Goal: Transaction & Acquisition: Purchase product/service

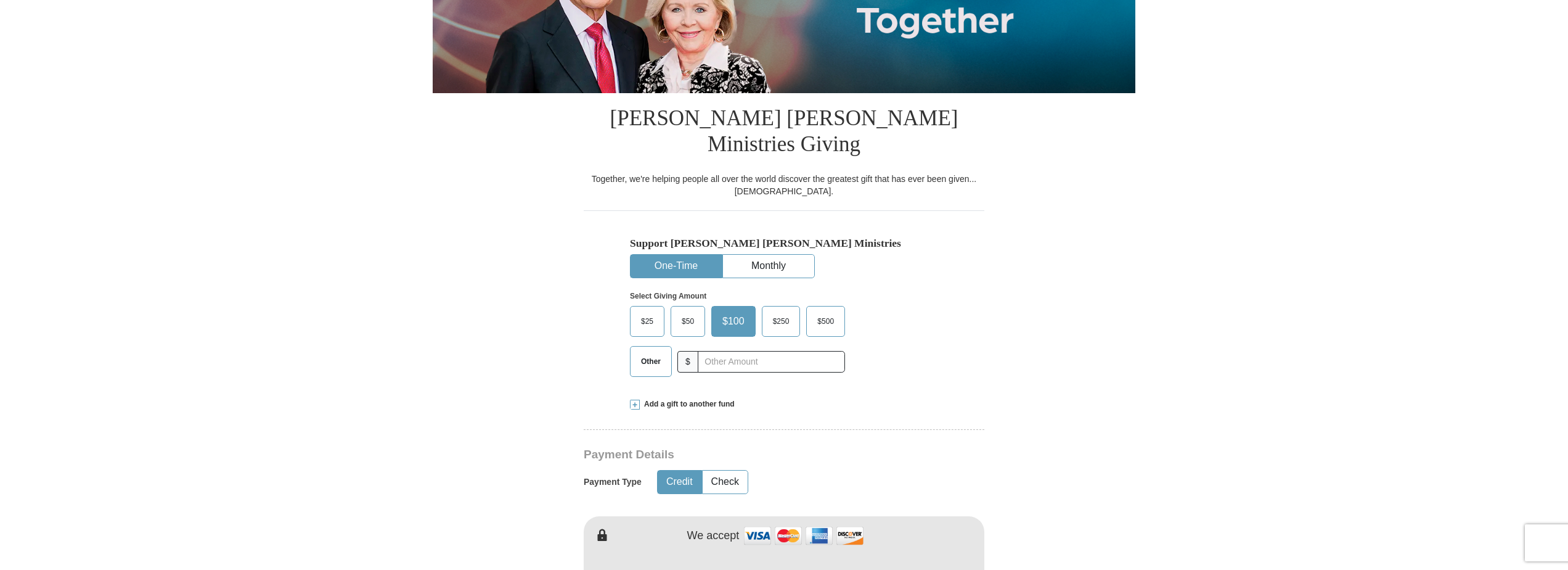
scroll to position [247, 0]
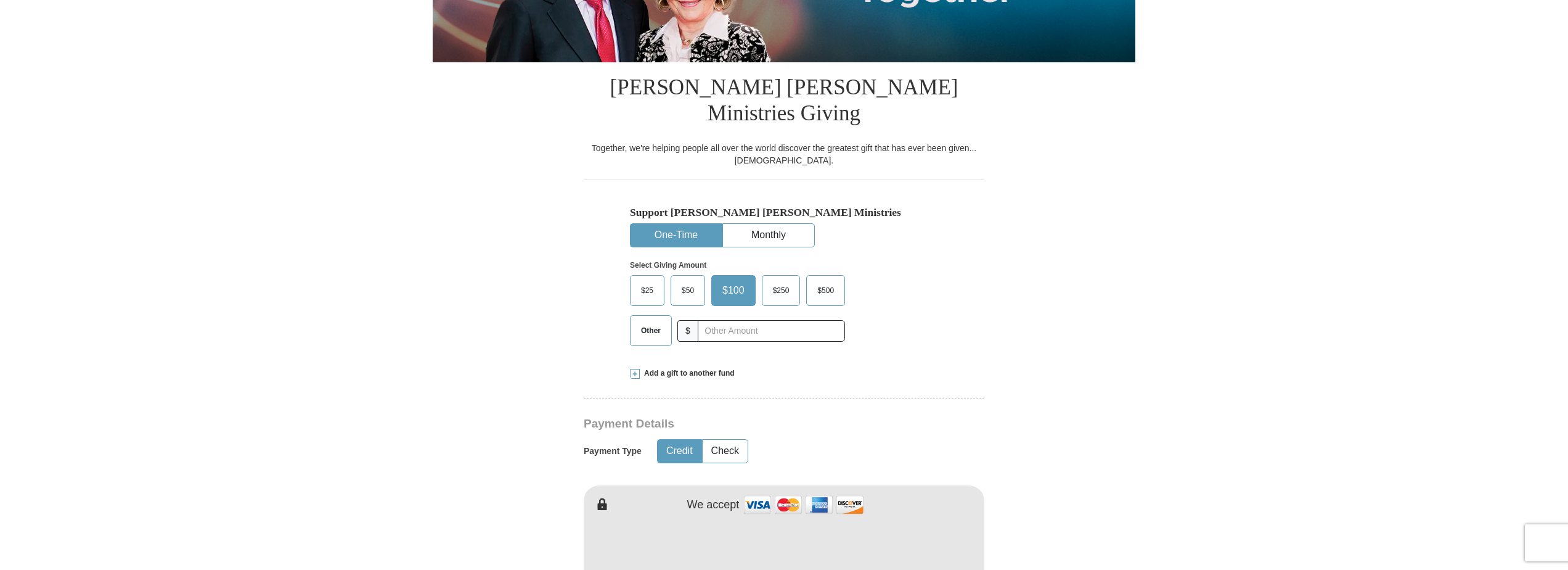
click at [822, 281] on span "$500" at bounding box center [826, 290] width 29 height 19
click at [0, 0] on input "$500" at bounding box center [0, 0] width 0 height 0
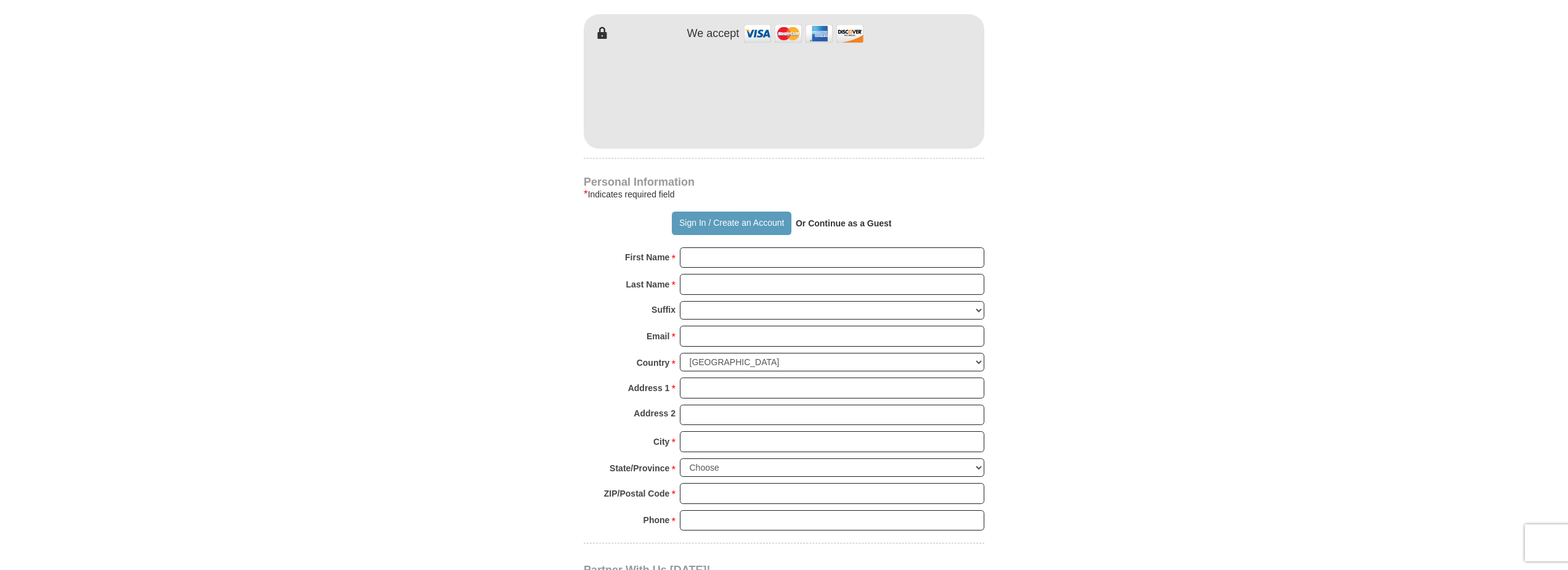
scroll to position [740, 0]
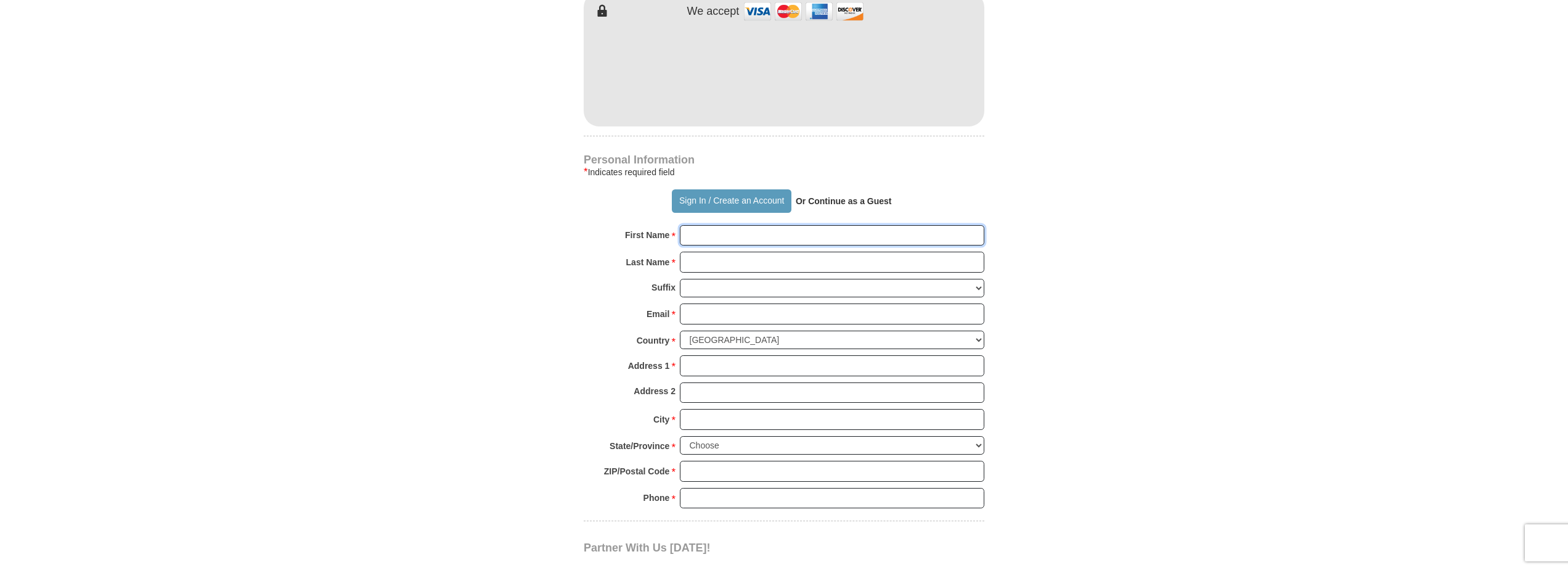
click at [718, 226] on input "First Name *" at bounding box center [832, 236] width 304 height 21
type input "[PERSON_NAME]"
type input "Okoye"
type input "[EMAIL_ADDRESS][DOMAIN_NAME]"
type input "[STREET_ADDRESS]"
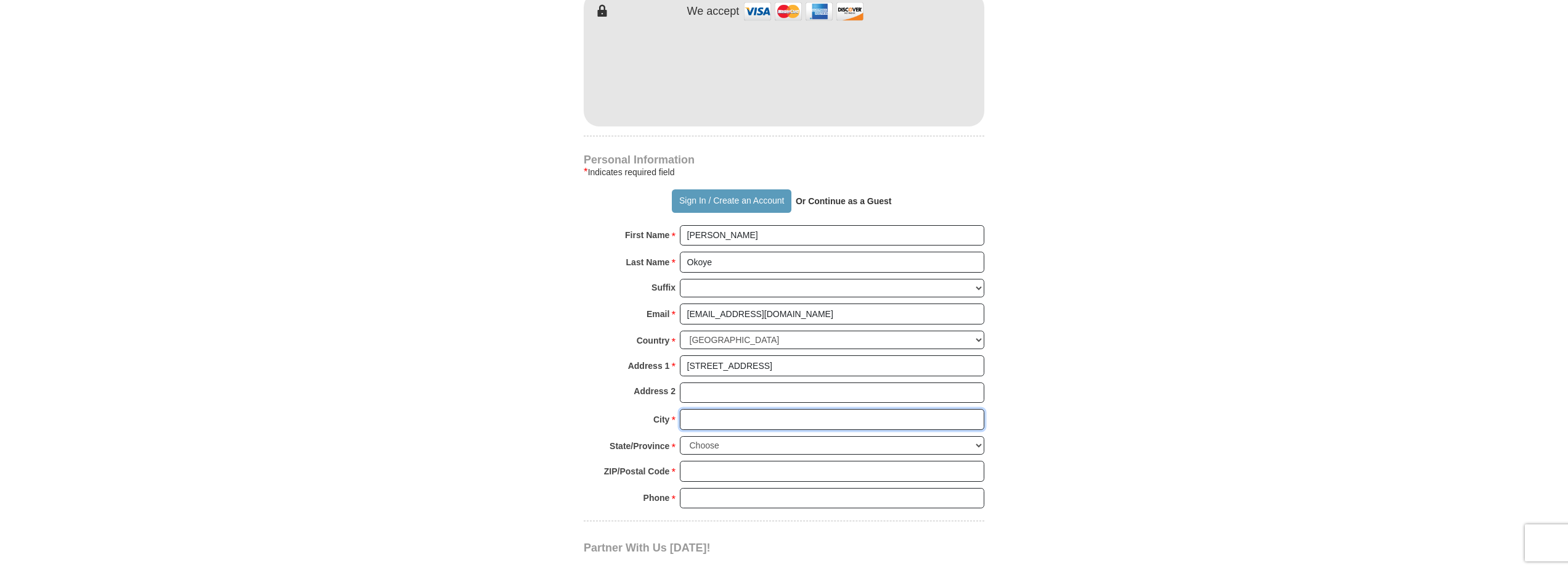
type input "[GEOGRAPHIC_DATA]"
type input "22182"
type input "5712377835"
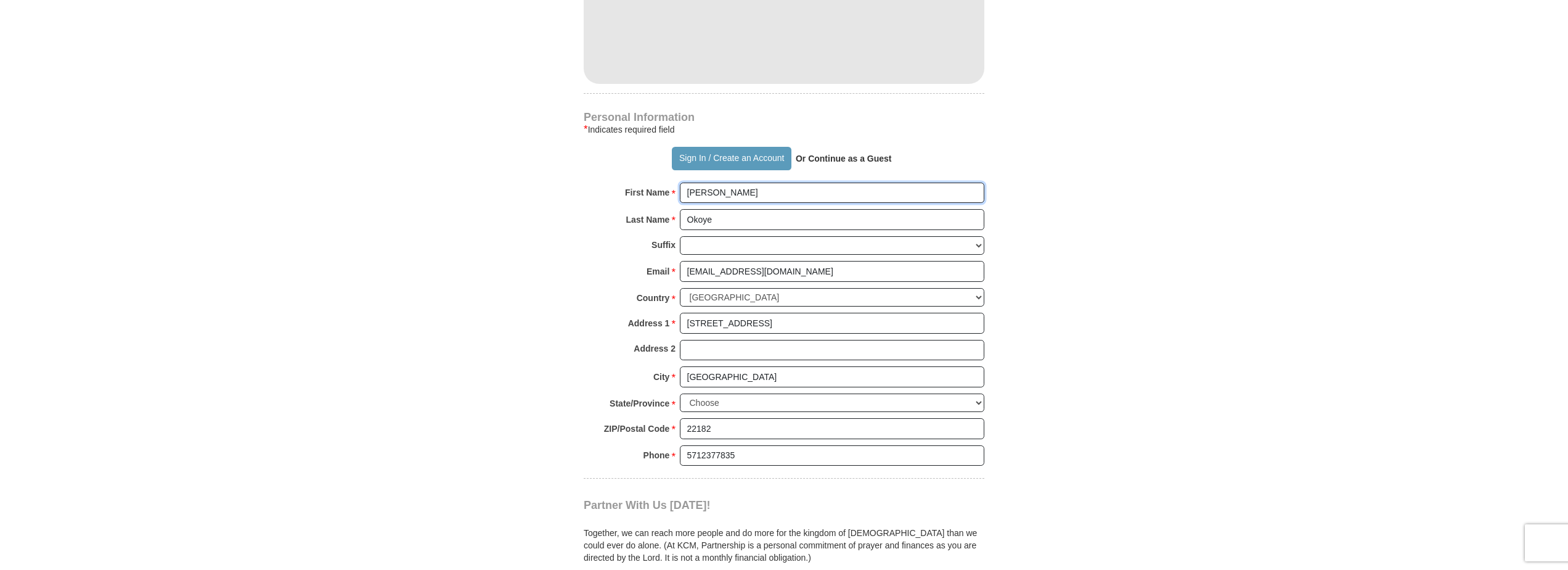
scroll to position [802, 0]
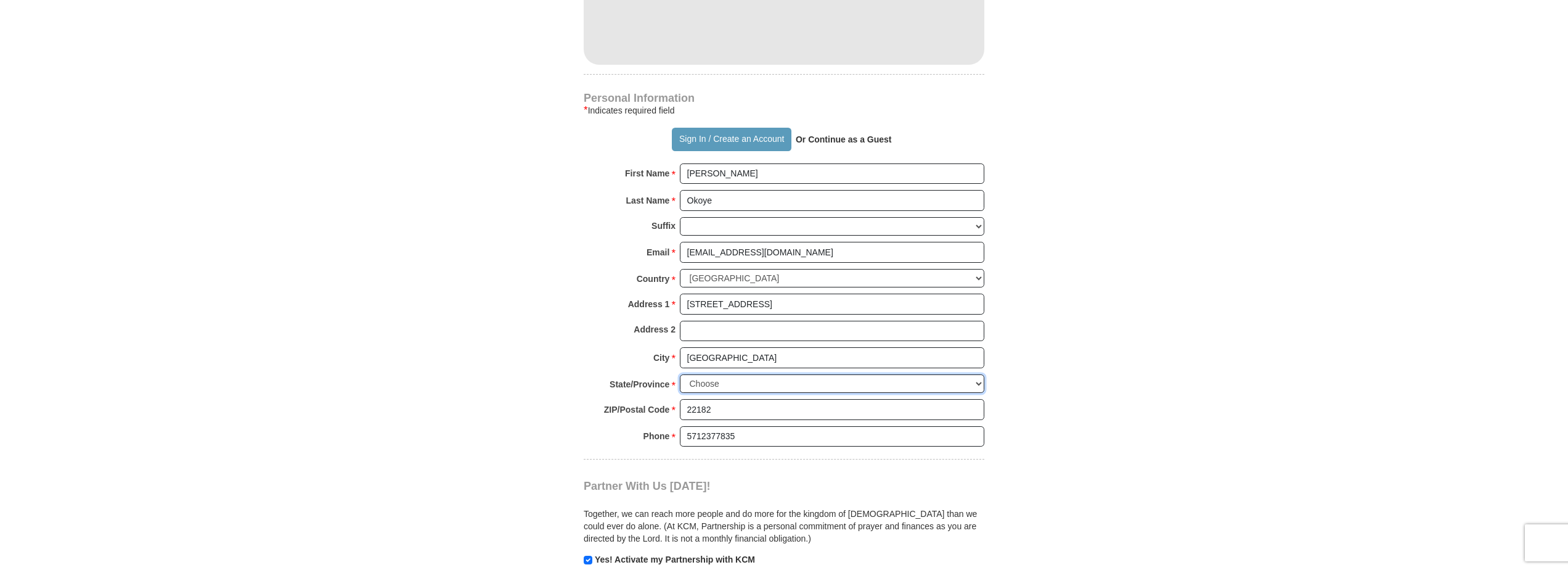
click at [975, 375] on select "Choose [US_STATE] [US_STATE] [US_STATE] [US_STATE] [US_STATE] Armed Forces Amer…" at bounding box center [832, 384] width 304 height 19
click at [680, 375] on select "Choose [US_STATE] [US_STATE] [US_STATE] [US_STATE] [US_STATE] Armed Forces Amer…" at bounding box center [832, 384] width 304 height 19
click at [979, 375] on select "Choose [US_STATE] [US_STATE] [US_STATE] [US_STATE] [US_STATE] Armed Forces Amer…" at bounding box center [832, 384] width 304 height 19
select select "VA"
click at [680, 375] on select "Choose [US_STATE] [US_STATE] [US_STATE] [US_STATE] [US_STATE] Armed Forces Amer…" at bounding box center [832, 384] width 304 height 19
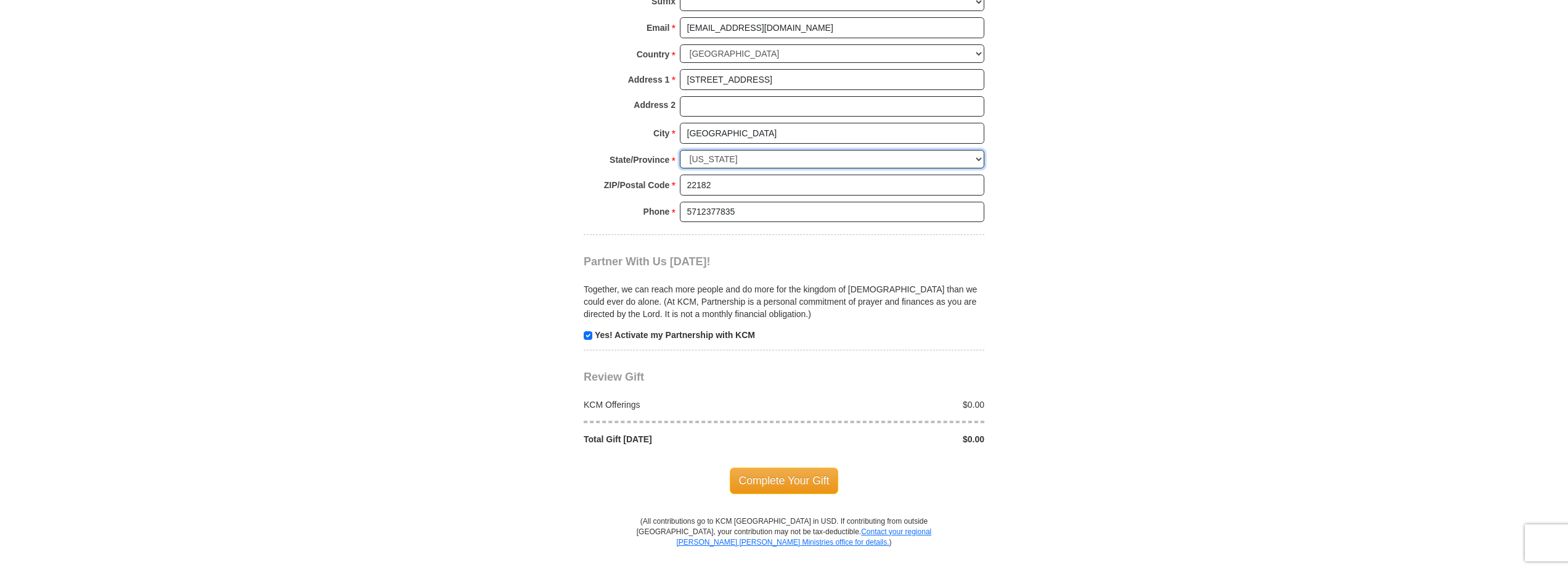
scroll to position [1049, 0]
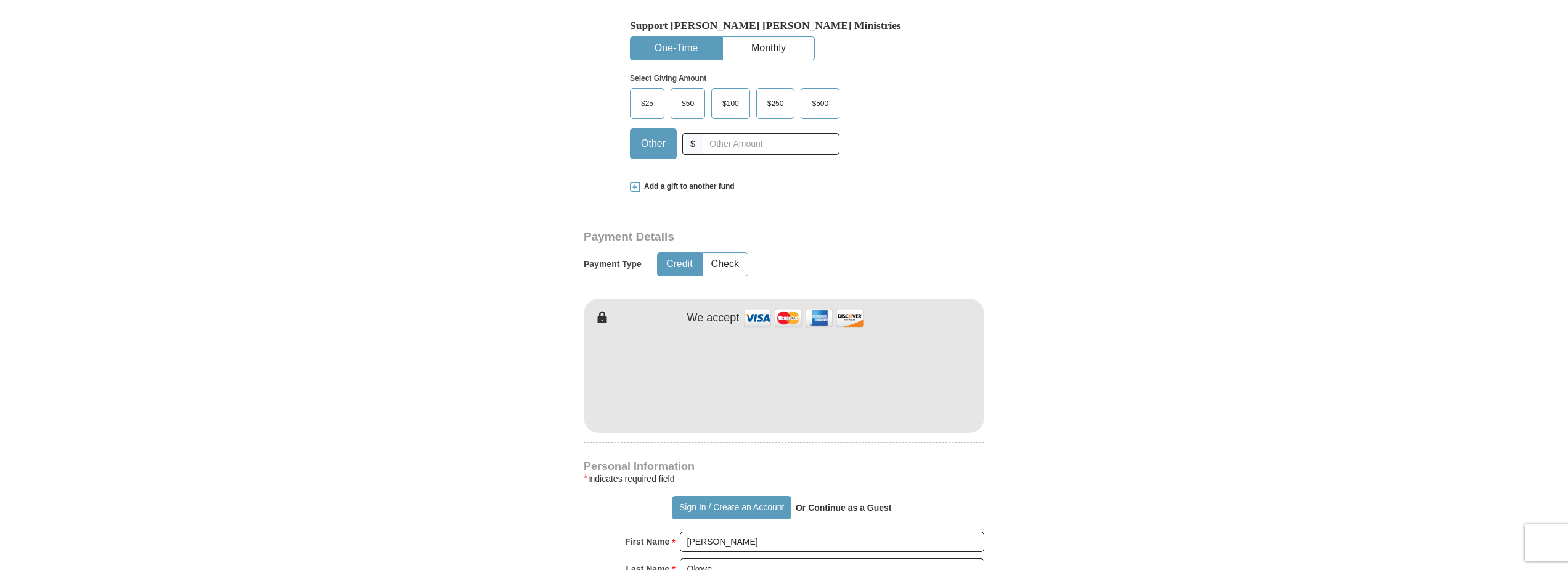
scroll to position [432, 0]
click at [823, 96] on span "$500" at bounding box center [820, 105] width 29 height 19
click at [0, 0] on input "$500" at bounding box center [0, 0] width 0 height 0
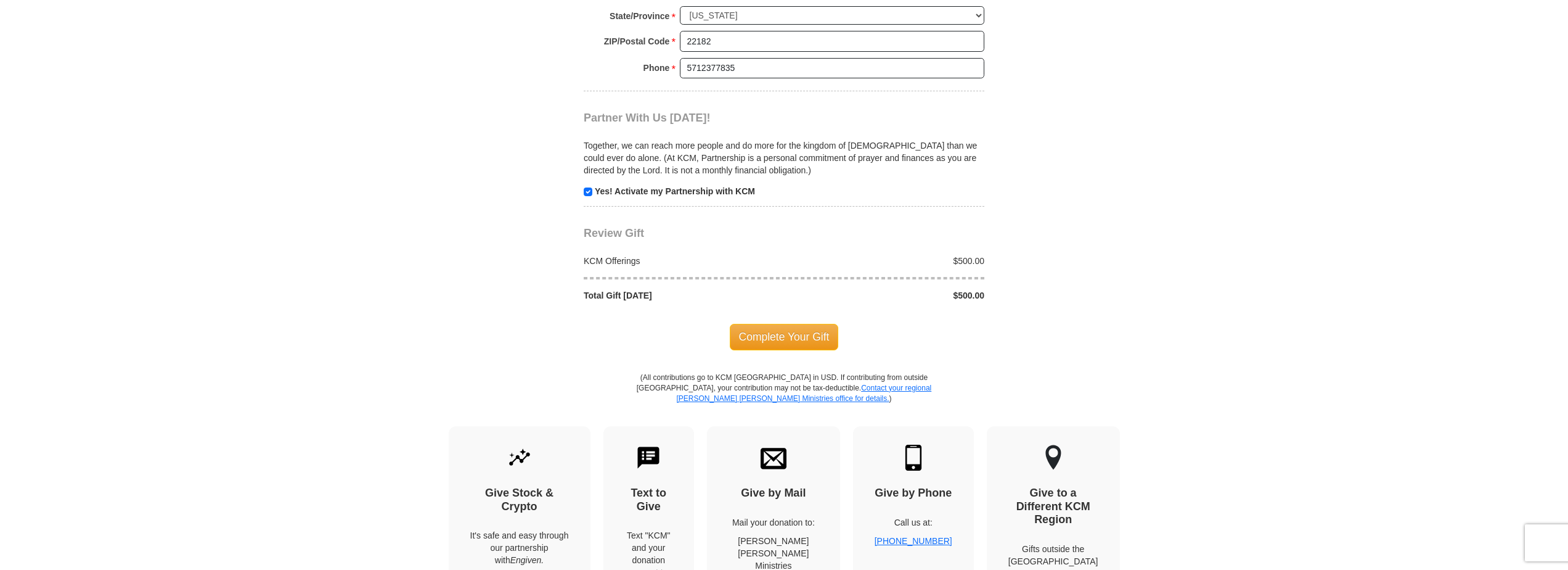
scroll to position [1172, 0]
click at [782, 322] on span "Complete Your Gift" at bounding box center [784, 335] width 109 height 26
